Goal: Task Accomplishment & Management: Manage account settings

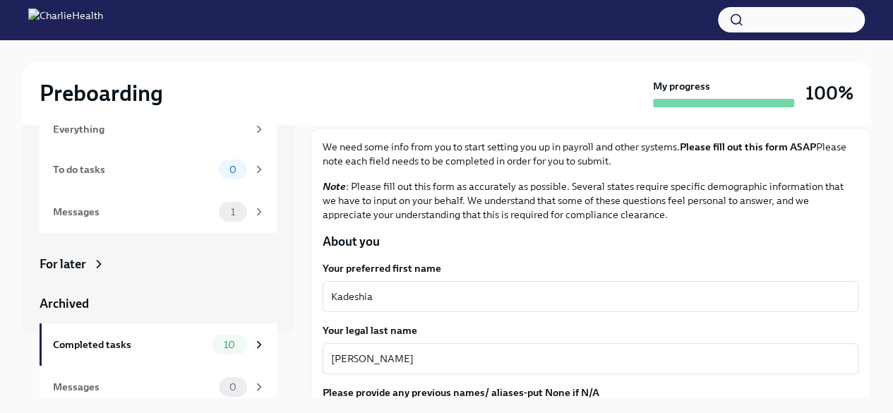
scroll to position [71, 0]
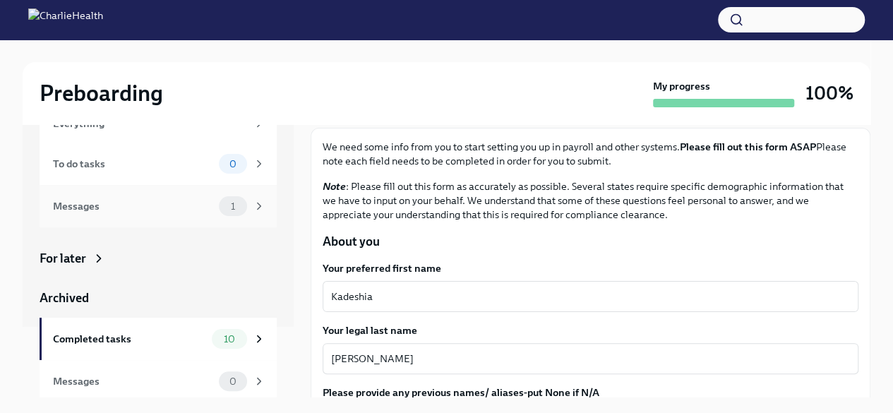
click at [172, 210] on div "Messages" at bounding box center [133, 206] width 160 height 16
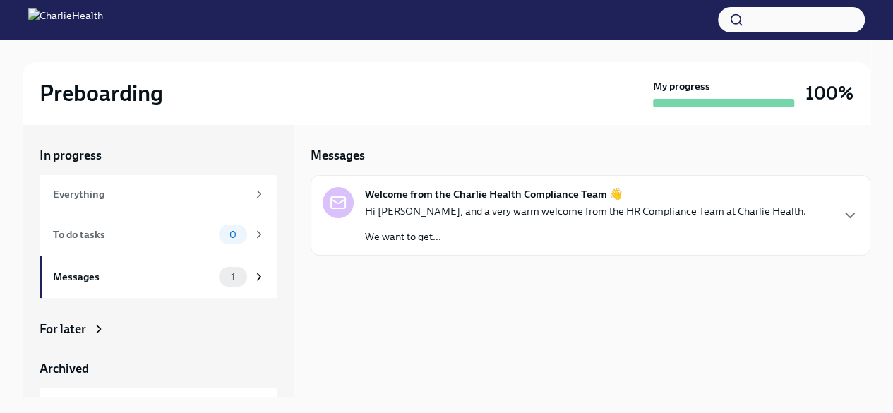
click at [479, 211] on p "Hi [PERSON_NAME], and a very warm welcome from the HR Compliance Team at Charli…" at bounding box center [585, 211] width 441 height 14
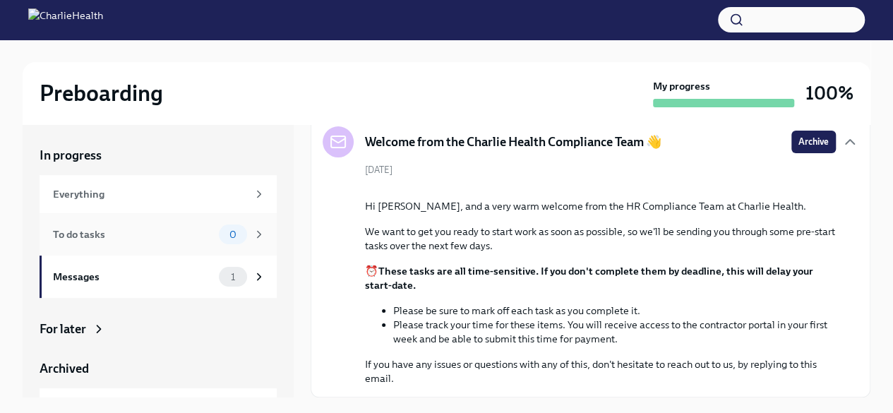
click at [169, 228] on div "To do tasks" at bounding box center [133, 235] width 160 height 16
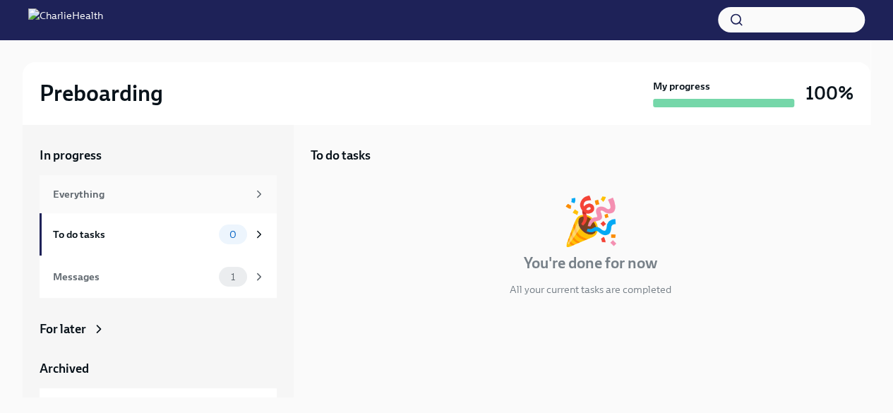
click at [192, 189] on div "Everything" at bounding box center [150, 194] width 194 height 16
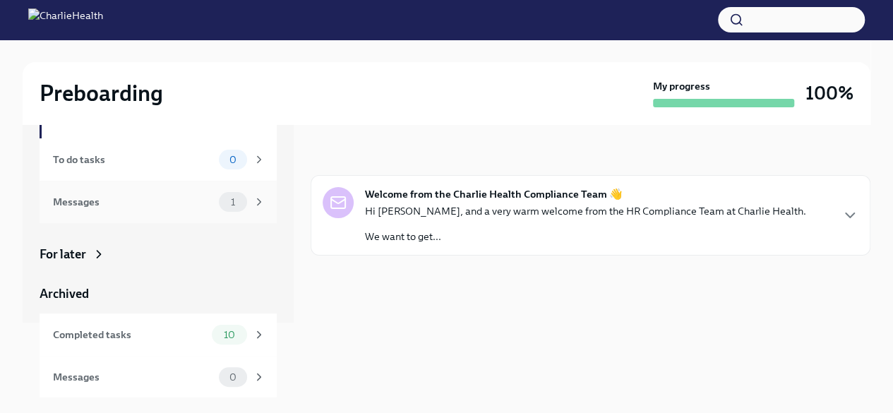
scroll to position [75, 0]
click at [109, 333] on div "Completed tasks" at bounding box center [129, 335] width 153 height 16
